Goal: Information Seeking & Learning: Learn about a topic

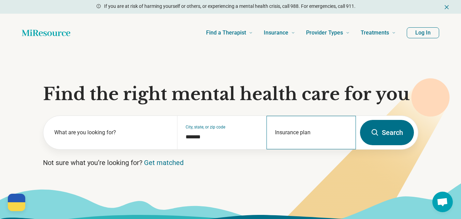
type input "*******"
click at [315, 132] on div "Insurance plan" at bounding box center [310, 132] width 89 height 33
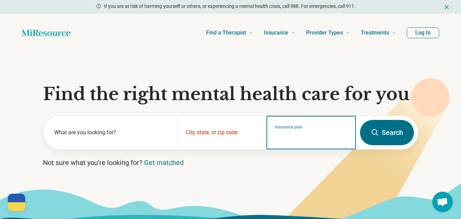
click at [307, 141] on input "Insurance plan" at bounding box center [311, 137] width 73 height 8
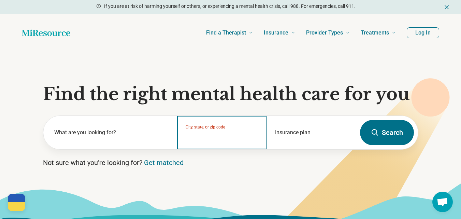
click at [240, 140] on input "City, state, or zip code" at bounding box center [222, 137] width 73 height 8
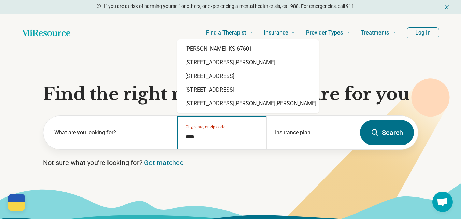
type input "*****"
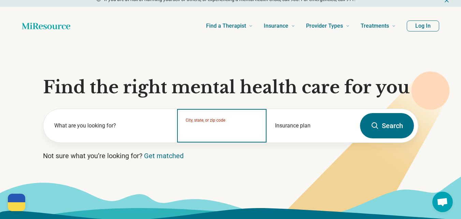
scroll to position [6, 0]
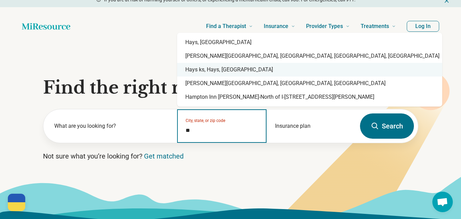
click at [222, 70] on div "Hays ks, Hays, KS" at bounding box center [309, 70] width 265 height 14
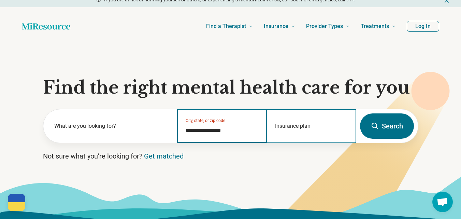
type input "**********"
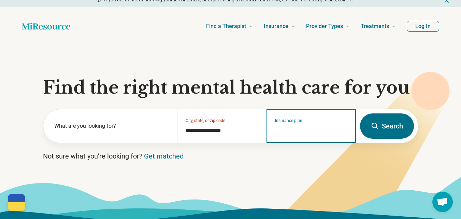
click at [316, 131] on input "Insurance plan" at bounding box center [311, 130] width 73 height 8
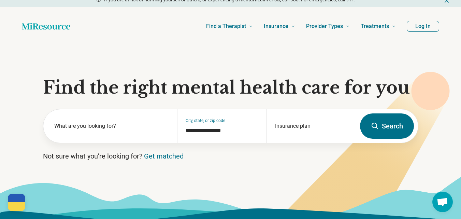
click at [376, 125] on icon at bounding box center [375, 126] width 8 height 8
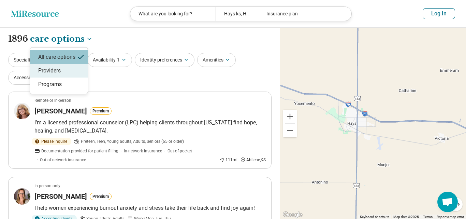
click at [61, 73] on div "Providers" at bounding box center [59, 71] width 58 height 14
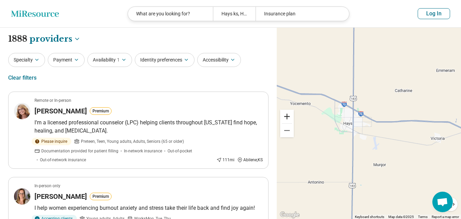
click at [286, 114] on button "Zoom in" at bounding box center [287, 116] width 14 height 14
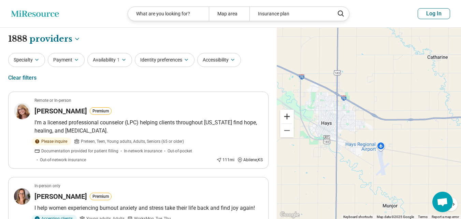
click at [286, 114] on button "Zoom in" at bounding box center [287, 116] width 14 height 14
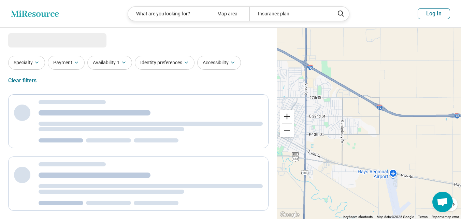
click at [286, 114] on button "Zoom in" at bounding box center [287, 116] width 14 height 14
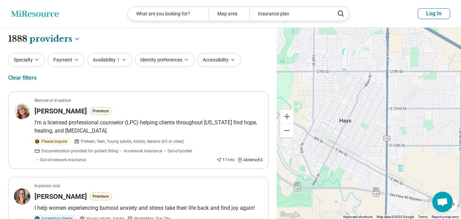
drag, startPoint x: 319, startPoint y: 119, endPoint x: 466, endPoint y: 119, distance: 146.3
click at [288, 116] on button "Zoom in" at bounding box center [287, 116] width 14 height 14
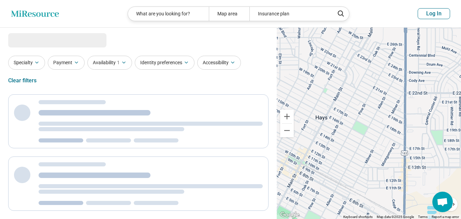
click at [288, 116] on button "Zoom in" at bounding box center [287, 116] width 14 height 14
select select "********"
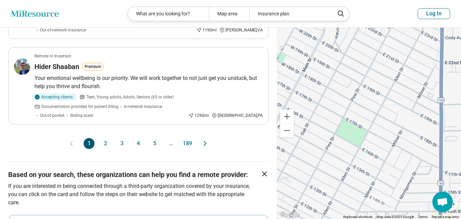
scroll to position [767, 0]
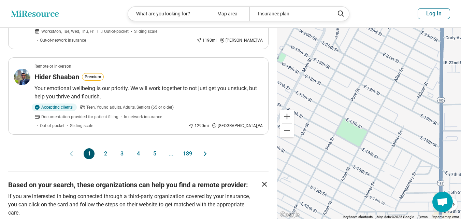
click at [106, 153] on button "2" at bounding box center [105, 153] width 11 height 11
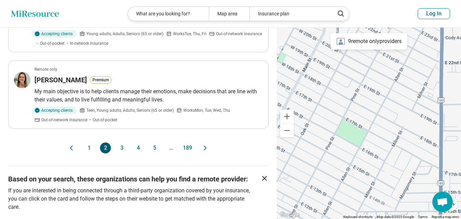
scroll to position [727, 0]
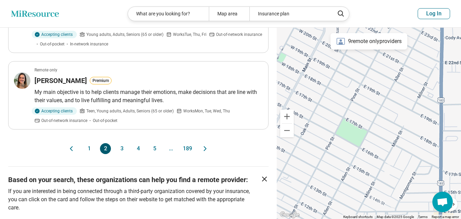
click at [156, 148] on button "5" at bounding box center [154, 148] width 11 height 11
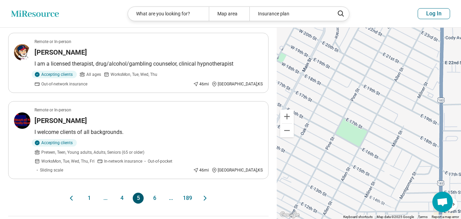
scroll to position [685, 0]
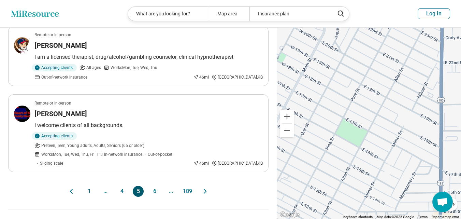
click at [123, 186] on button "4" at bounding box center [121, 191] width 11 height 11
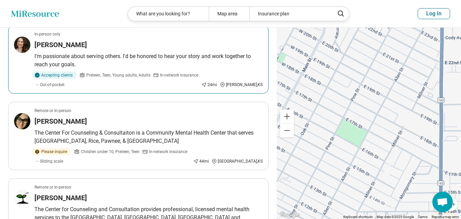
scroll to position [356, 0]
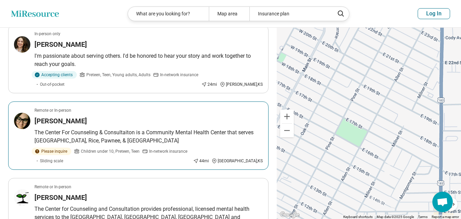
click at [24, 113] on img at bounding box center [22, 121] width 16 height 16
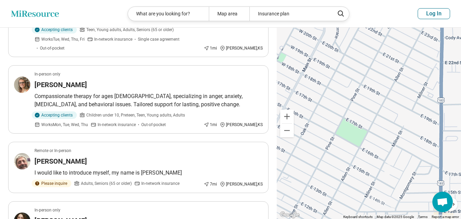
scroll to position [180, 0]
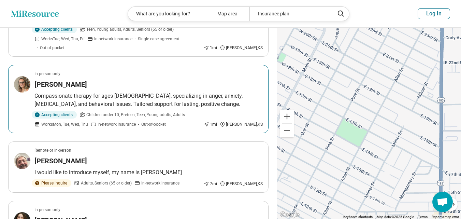
click at [162, 92] on p "Compassionate therapy for ages [DEMOGRAPHIC_DATA], specializing in anger, anxie…" at bounding box center [148, 100] width 228 height 16
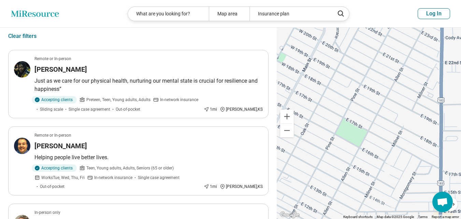
scroll to position [0, 0]
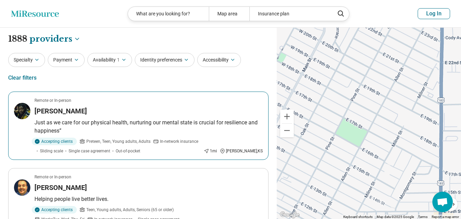
click at [128, 111] on div "Danzel Major" at bounding box center [148, 111] width 228 height 10
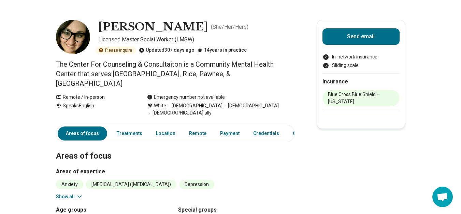
scroll to position [19, 0]
